Goal: Task Accomplishment & Management: Manage account settings

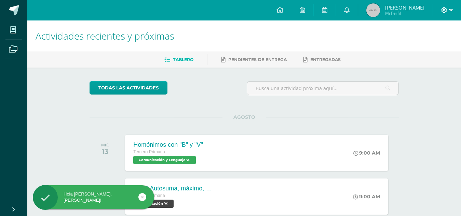
click at [445, 11] on icon at bounding box center [444, 10] width 6 height 6
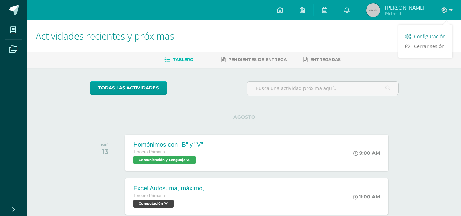
click at [431, 36] on span "Configuración" at bounding box center [429, 36] width 32 height 6
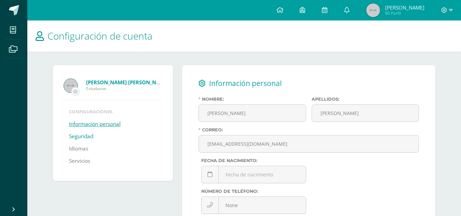
click at [81, 137] on link "Seguridad" at bounding box center [81, 136] width 24 height 12
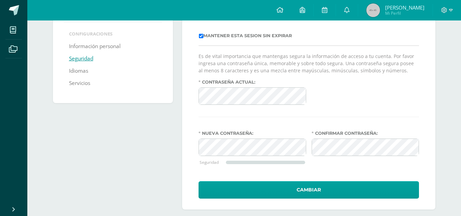
scroll to position [85, 0]
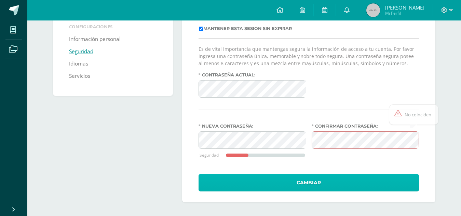
click at [308, 180] on button "Cambiar" at bounding box center [308, 182] width 220 height 17
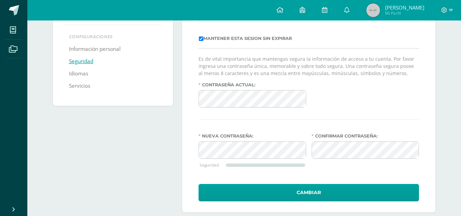
scroll to position [79, 0]
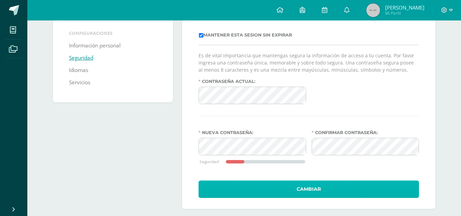
click at [294, 188] on button "Cambiar" at bounding box center [308, 189] width 220 height 17
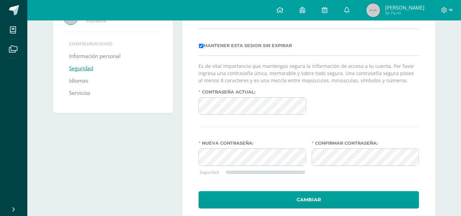
scroll to position [69, 0]
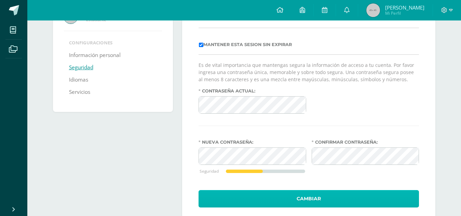
click at [280, 198] on button "Cambiar" at bounding box center [308, 198] width 220 height 17
